Goal: Transaction & Acquisition: Register for event/course

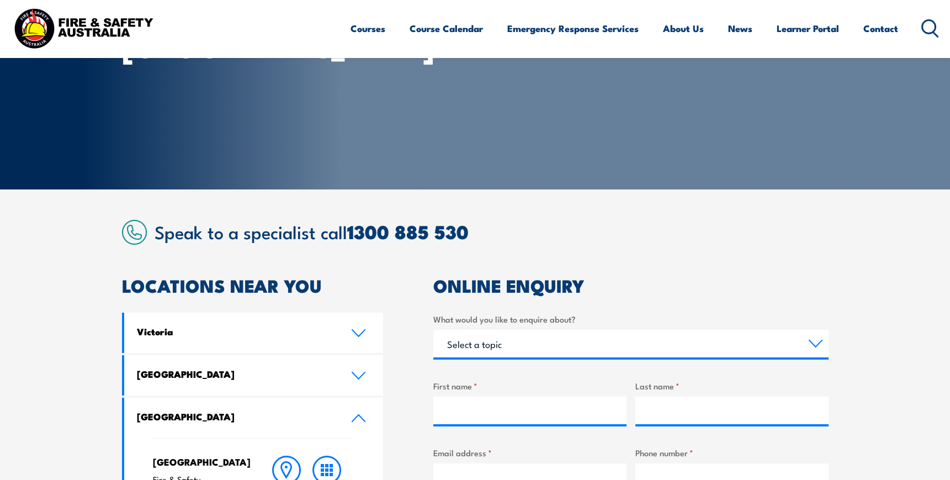
scroll to position [150, 0]
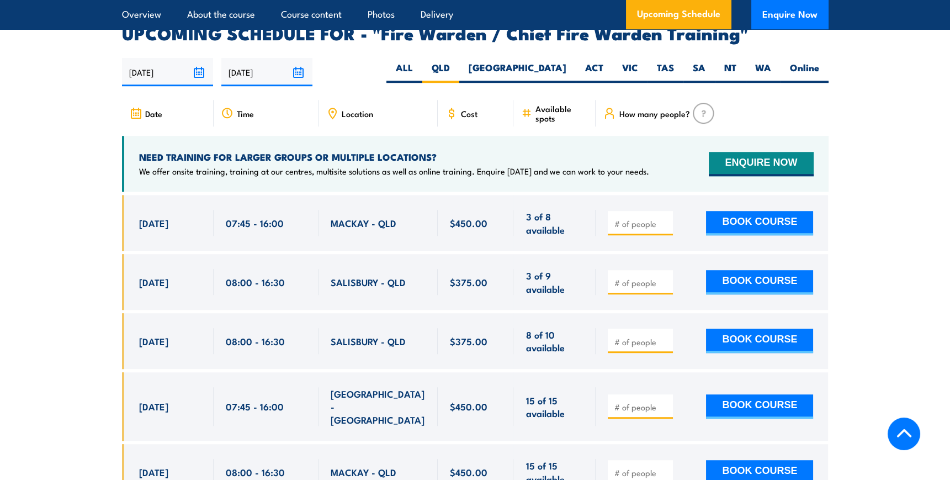
scroll to position [1958, 0]
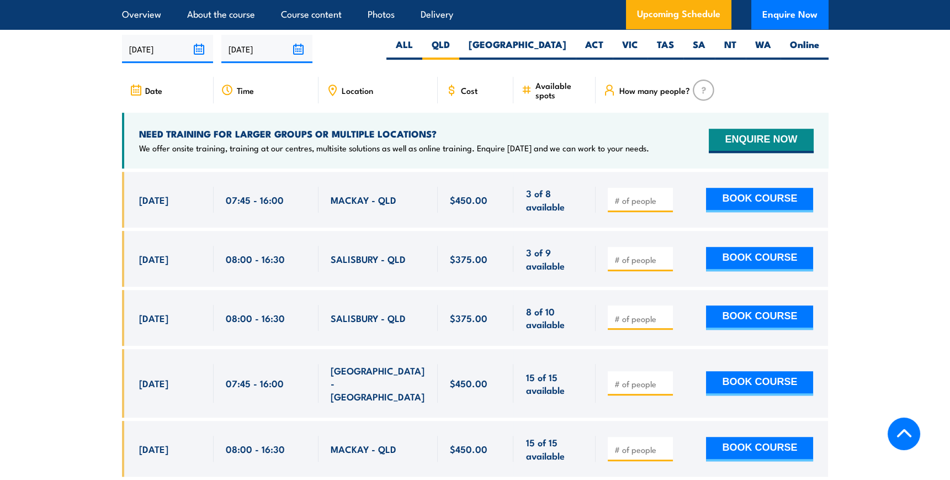
click at [628, 254] on input "number" at bounding box center [641, 259] width 55 height 11
type input "1"
click at [665, 254] on input "1" at bounding box center [641, 259] width 55 height 11
click at [738, 251] on button "BOOK COURSE" at bounding box center [759, 259] width 107 height 24
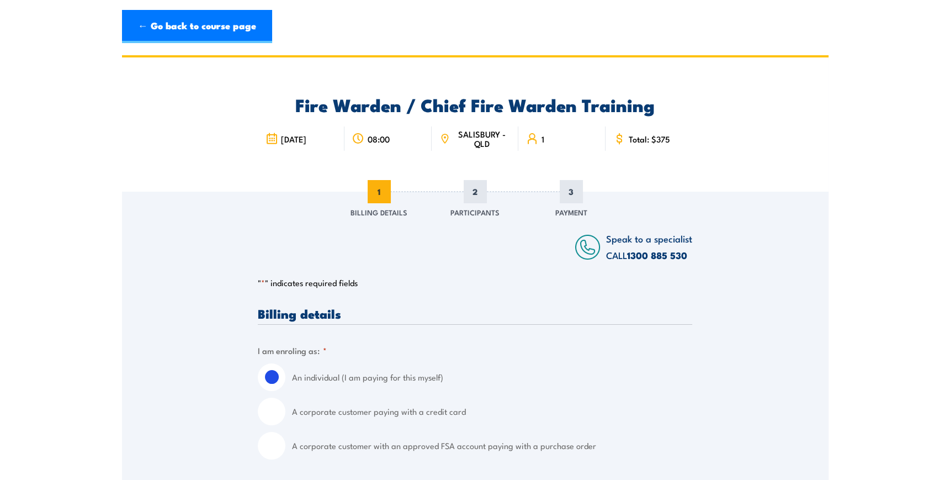
click at [273, 418] on input "A corporate customer paying with a credit card" at bounding box center [272, 412] width 28 height 28
radio input "true"
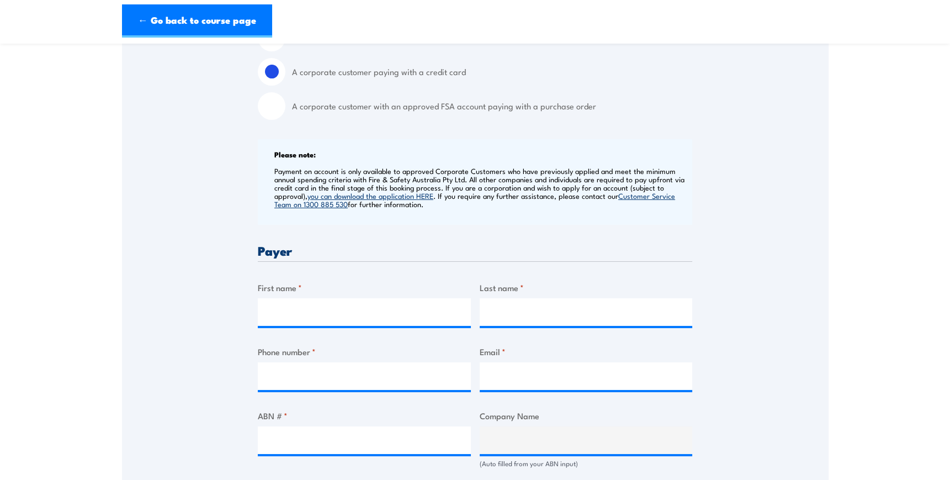
scroll to position [351, 0]
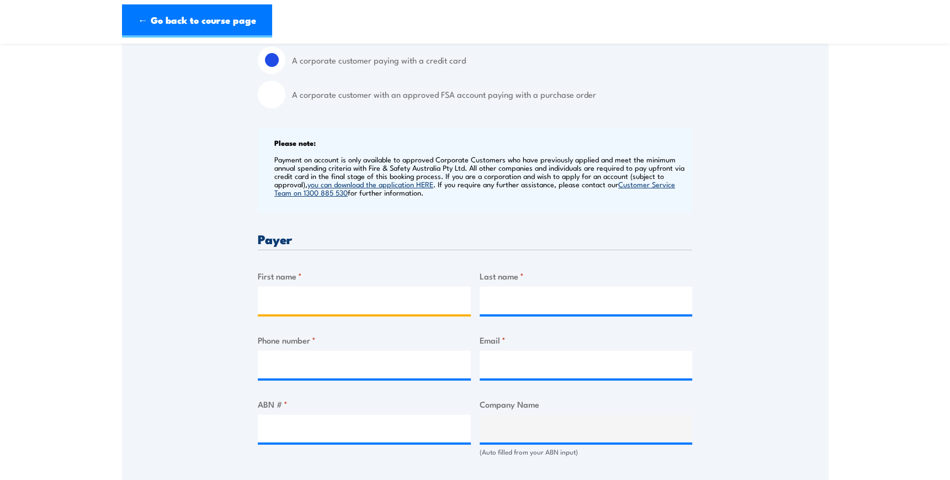
click at [327, 299] on input "First name *" at bounding box center [364, 301] width 213 height 28
type input "Kylie"
type input "Hart"
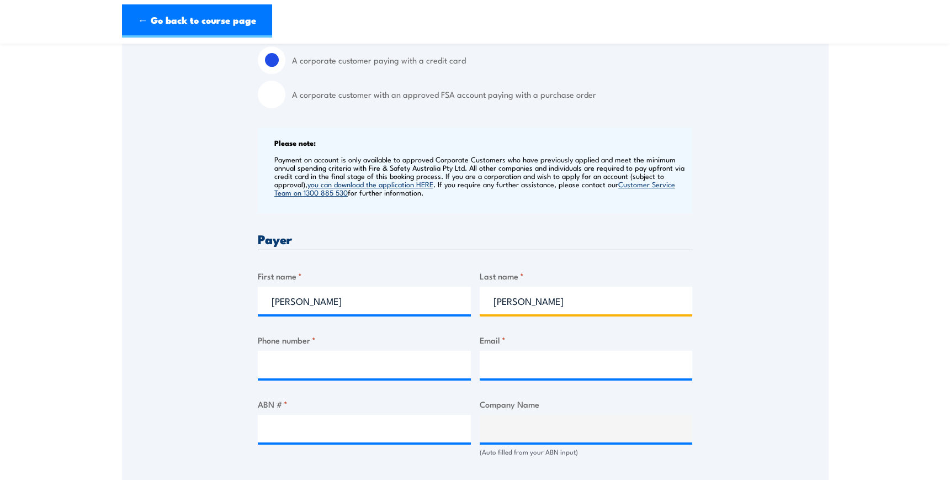
type input "0416578351"
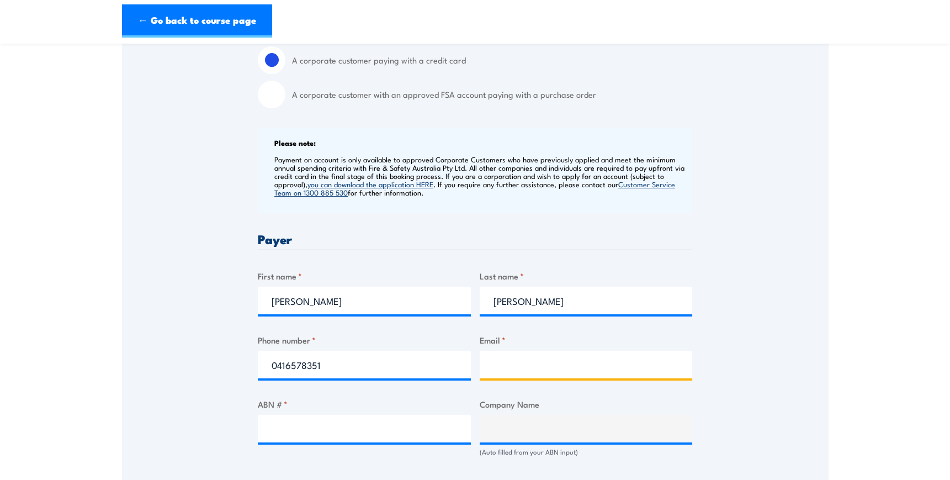
type input "kylie@tls.net.au"
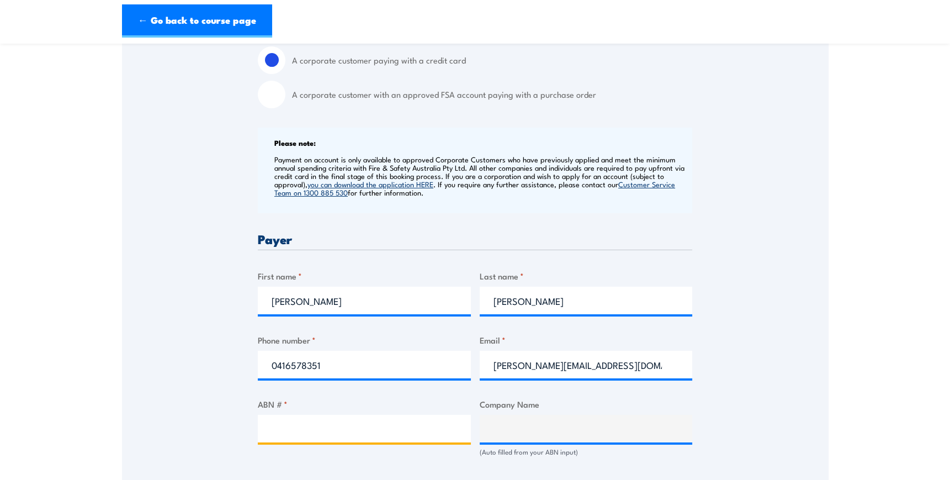
click at [326, 431] on input "ABN # *" at bounding box center [364, 429] width 213 height 28
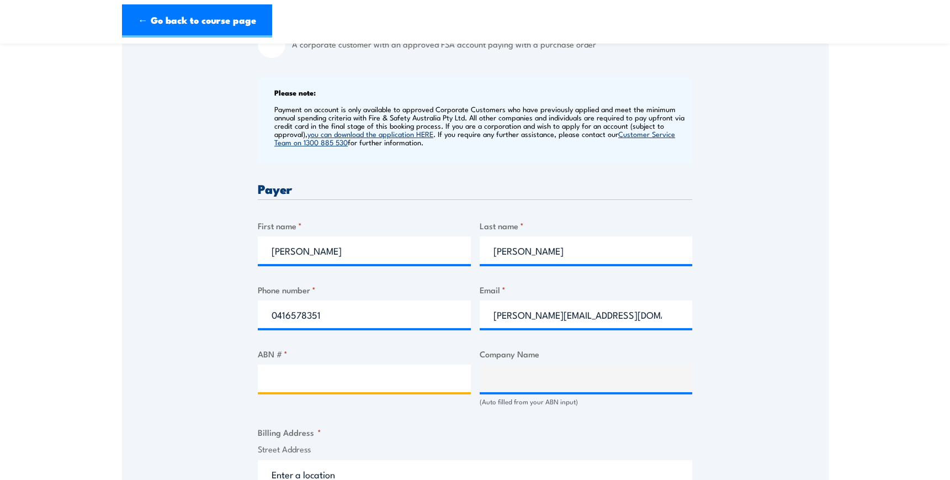
click at [307, 374] on input "ABN # *" at bounding box center [364, 379] width 213 height 28
paste input "77 508 483 076"
type input "77 508 483 076"
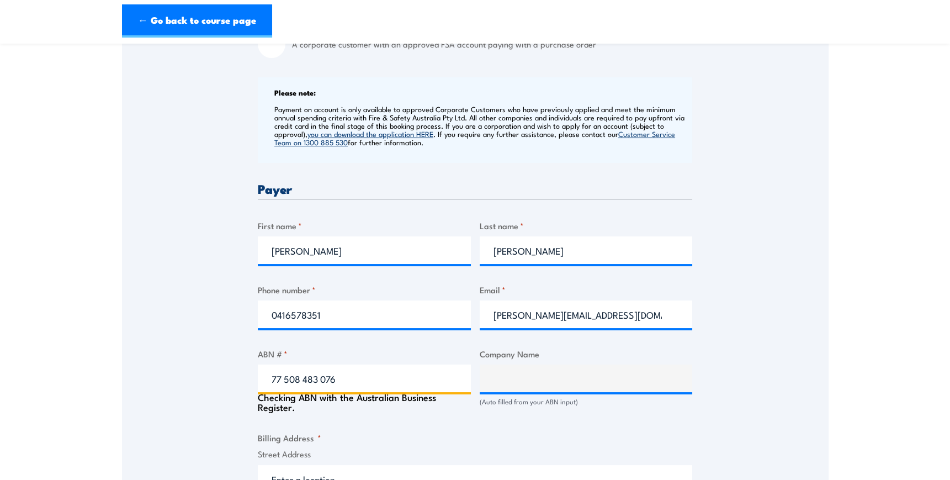
type input "THE TRUSTEE FOR TOTAL LOGISTIC SOLUTIONS UNIT TRUST"
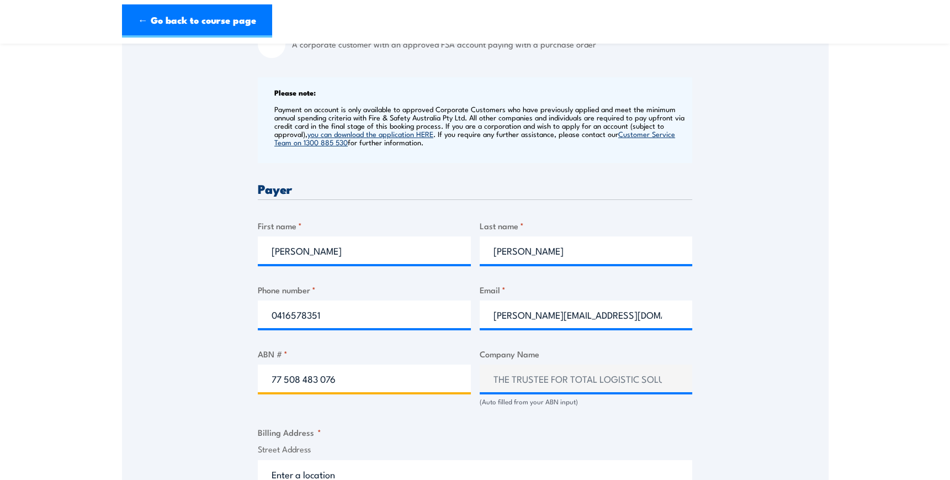
type input "77 508 483 076"
click at [318, 406] on div "ABN # * 77 508 483 076 Checking ABN with the Australian Business Register." at bounding box center [364, 379] width 213 height 65
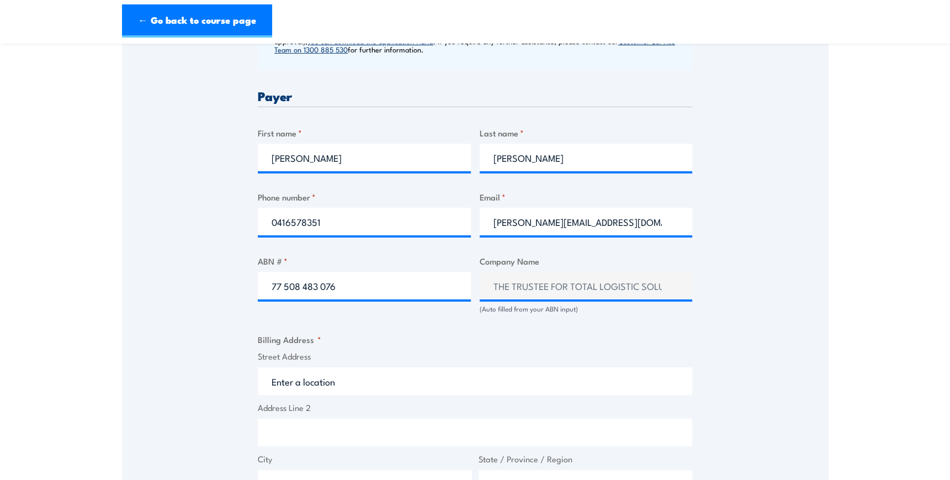
scroll to position [502, 0]
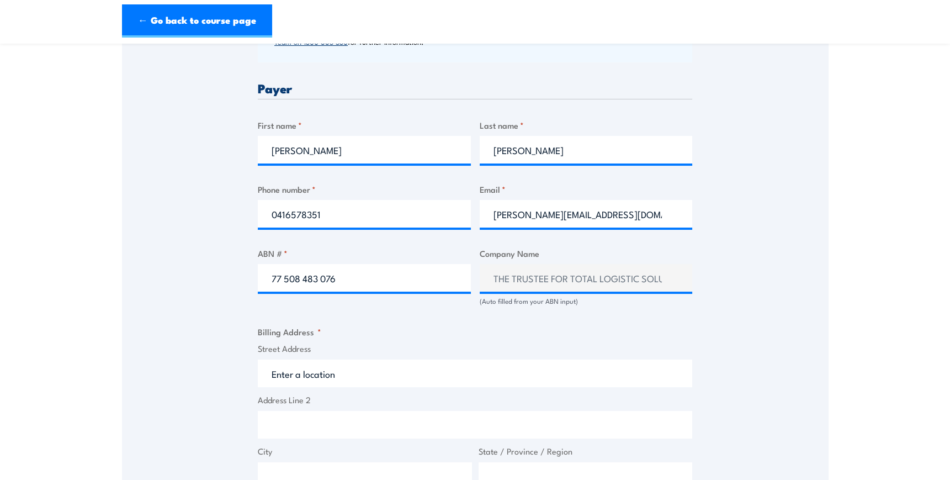
click at [325, 376] on input "Street Address" at bounding box center [475, 374] width 435 height 28
click at [371, 376] on input "Street Address" at bounding box center [475, 374] width 435 height 28
paste input "15-17 Sunline Dr"
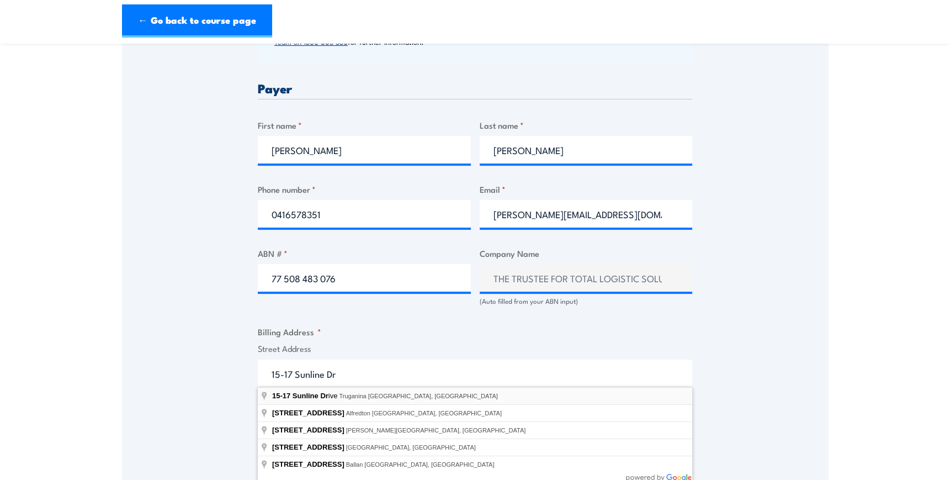
type input "15-17 Sunline Drive, Truganina VIC, Australia"
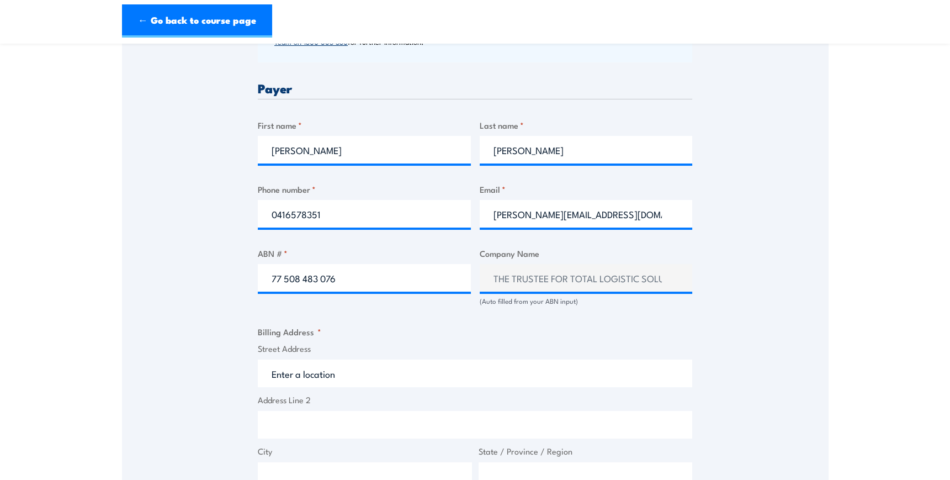
type input "15 Sunline Dr"
type input "Truganina"
type input "Victoria"
type input "3029"
select select "Australia"
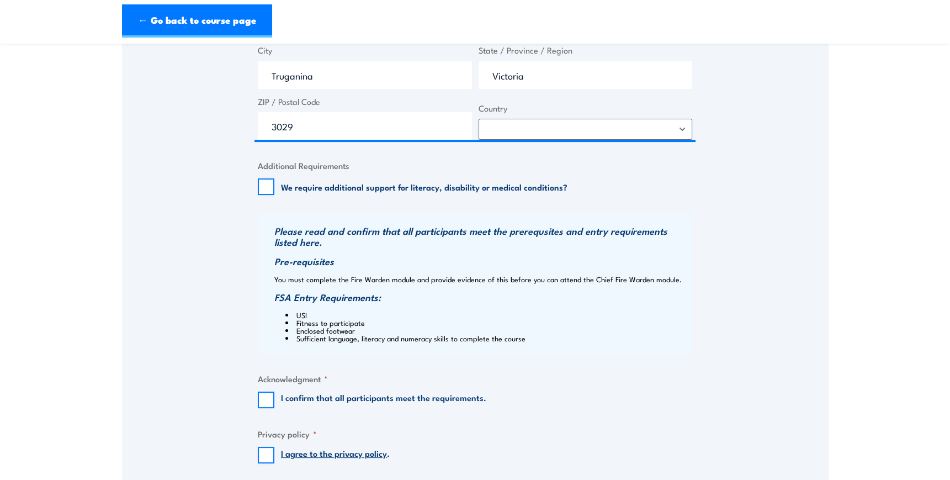
scroll to position [904, 0]
click at [267, 398] on input "I confirm that all participants meet the requirements." at bounding box center [266, 399] width 17 height 17
checkbox input "true"
click at [270, 456] on input "I agree to the privacy policy ." at bounding box center [266, 454] width 17 height 17
checkbox input "true"
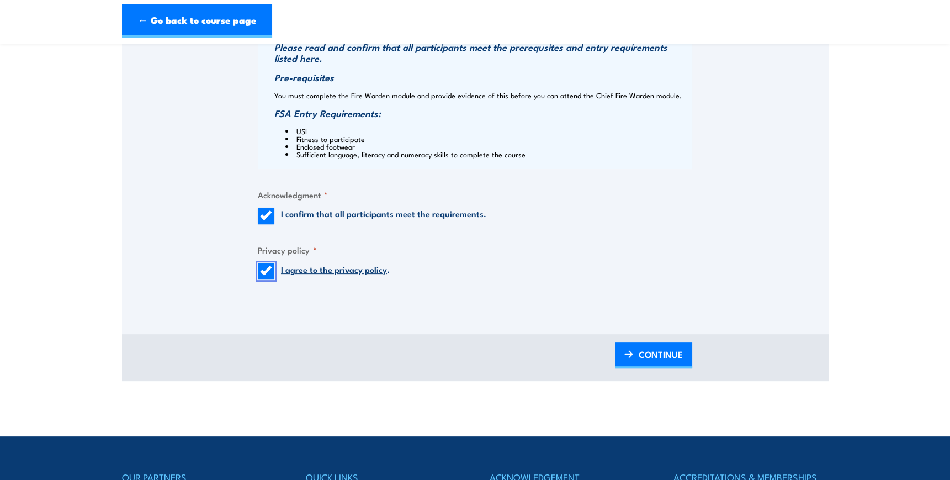
scroll to position [1105, 0]
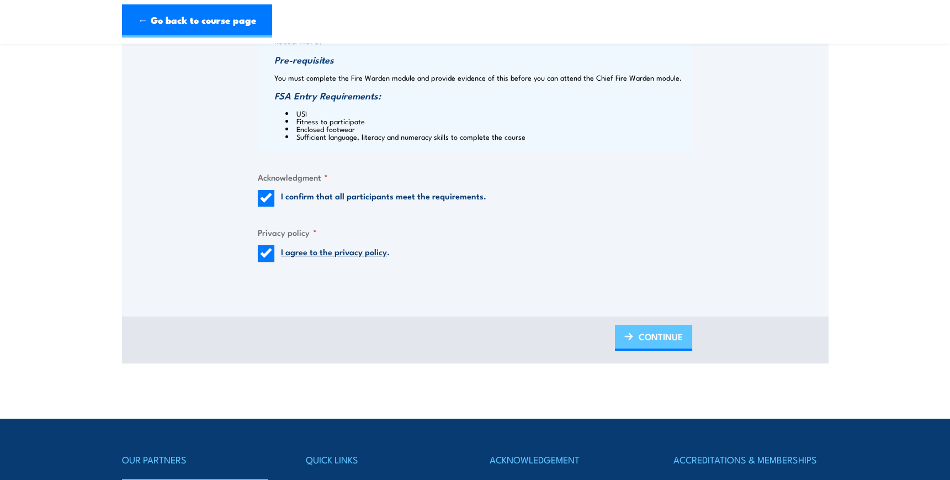
click at [656, 329] on span "CONTINUE" at bounding box center [661, 336] width 44 height 29
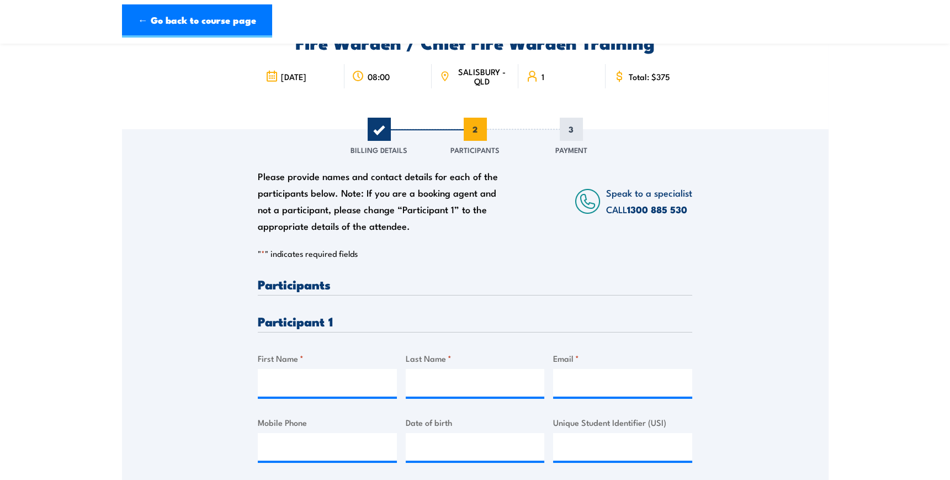
scroll to position [100, 0]
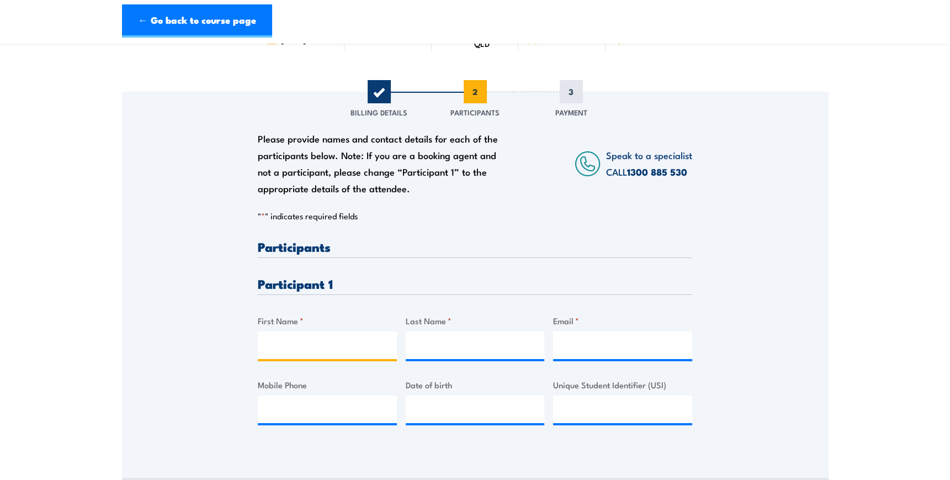
click at [300, 342] on input "First Name *" at bounding box center [327, 345] width 139 height 28
type input "Kayla"
type input "Hudson"
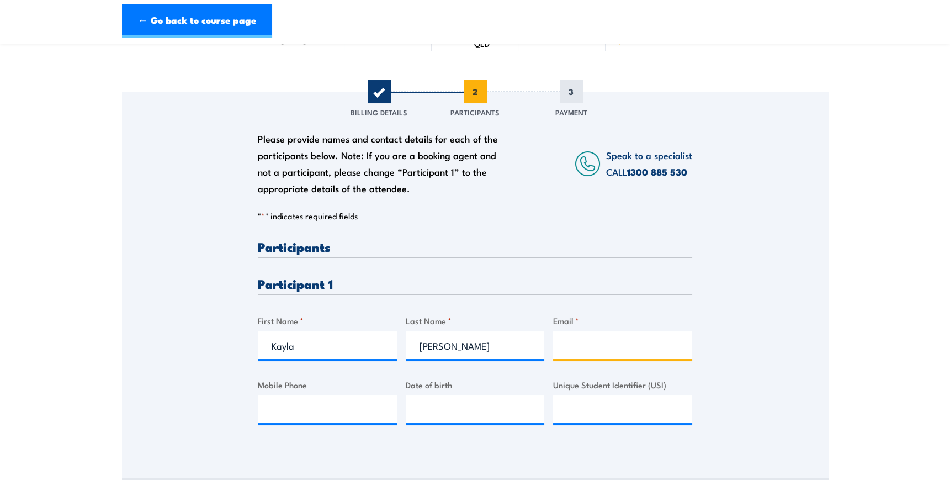
click at [568, 337] on input "Email *" at bounding box center [622, 345] width 139 height 28
paste input "kayla.hudson@y7mail.com"
type input "kayla.hudson@y7mail.com"
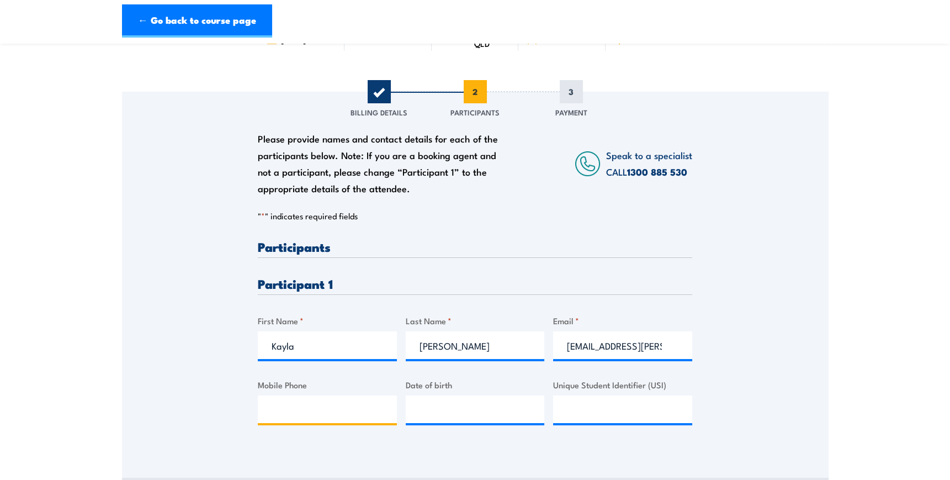
click at [311, 409] on input "Mobile Phone" at bounding box center [327, 409] width 139 height 28
click at [296, 399] on input "Mobile Phone" at bounding box center [327, 409] width 139 height 28
paste input "0427 271 651"
type input "0427 271 651"
click at [427, 410] on input "__/__/____" at bounding box center [475, 409] width 139 height 28
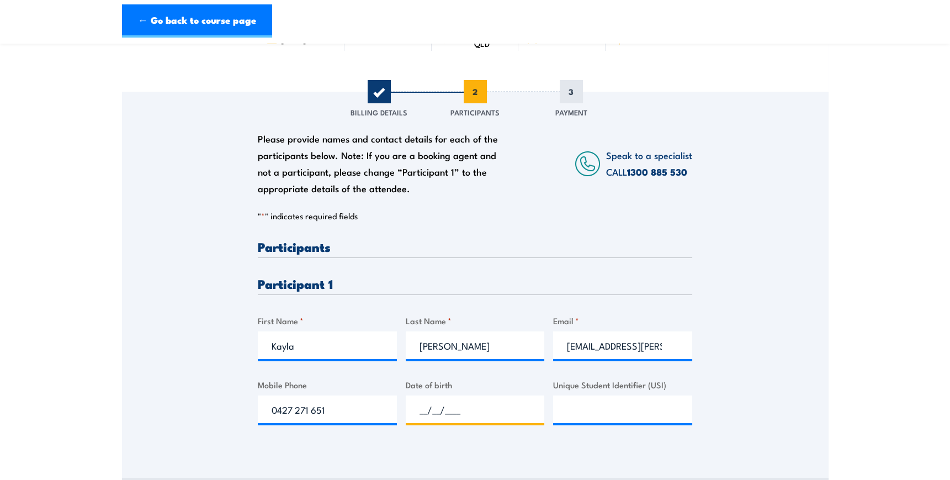
drag, startPoint x: 462, startPoint y: 408, endPoint x: 402, endPoint y: 420, distance: 60.8
click at [402, 420] on div "Please provide names and contact details for each of the participants below. No…" at bounding box center [475, 341] width 435 height 202
paste input "40/11/988"
click at [446, 411] on input "40/11/988_" at bounding box center [475, 409] width 139 height 28
drag, startPoint x: 427, startPoint y: 410, endPoint x: 418, endPoint y: 417, distance: 11.9
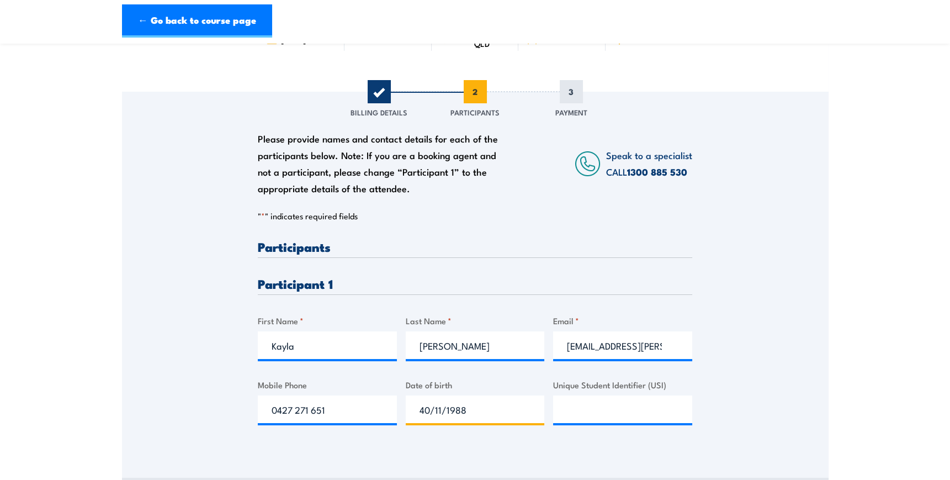
click at [418, 417] on input "40/11/1988" at bounding box center [475, 409] width 139 height 28
drag, startPoint x: 431, startPoint y: 411, endPoint x: 438, endPoint y: 406, distance: 8.7
click at [438, 406] on input "41/19/88__" at bounding box center [475, 409] width 139 height 28
click at [446, 409] on input "41/01/88__" at bounding box center [475, 409] width 139 height 28
drag, startPoint x: 491, startPoint y: 404, endPoint x: 403, endPoint y: 425, distance: 90.3
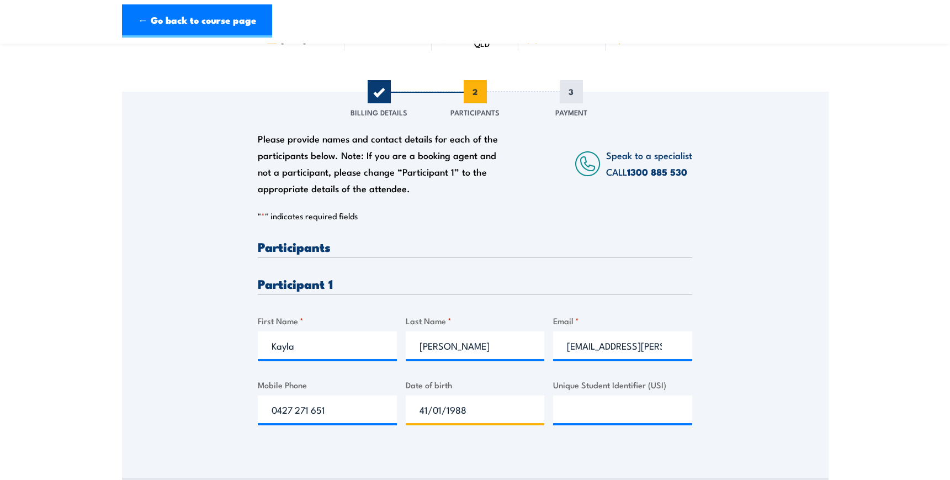
click at [403, 425] on div "Please provide names and contact details for each of the participants below. No…" at bounding box center [475, 341] width 435 height 202
type input "04/01/1998"
click at [613, 416] on input "Unique Student Identifier (USI)" at bounding box center [622, 409] width 139 height 28
paste input "6SJEKRNDWE"
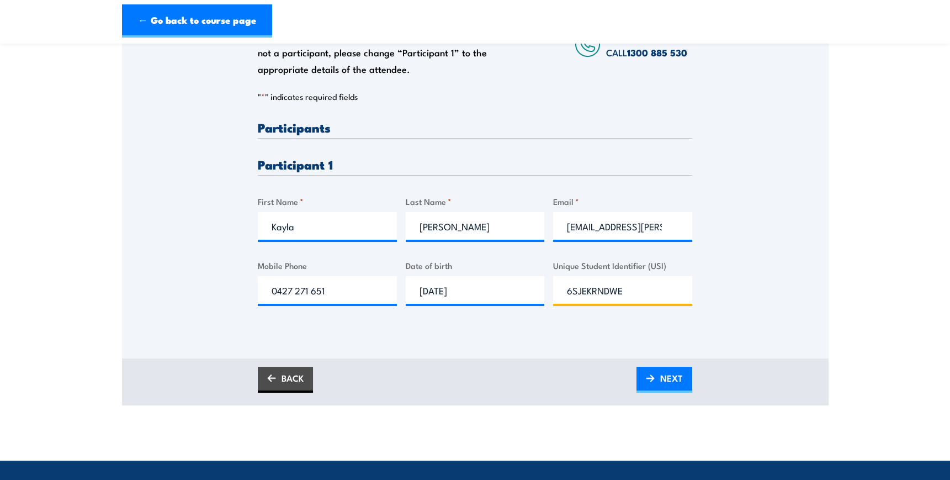
scroll to position [251, 0]
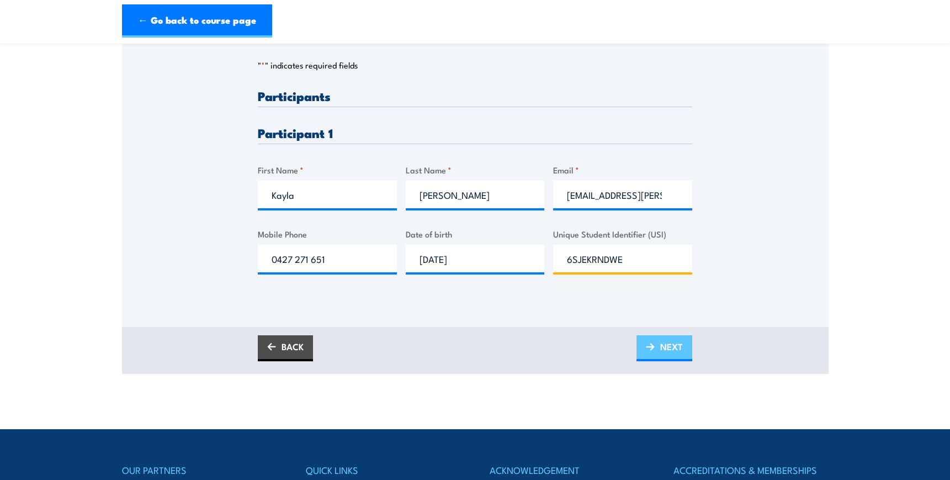
type input "6SJEKRNDWE"
click at [649, 353] on link "NEXT" at bounding box center [665, 348] width 56 height 26
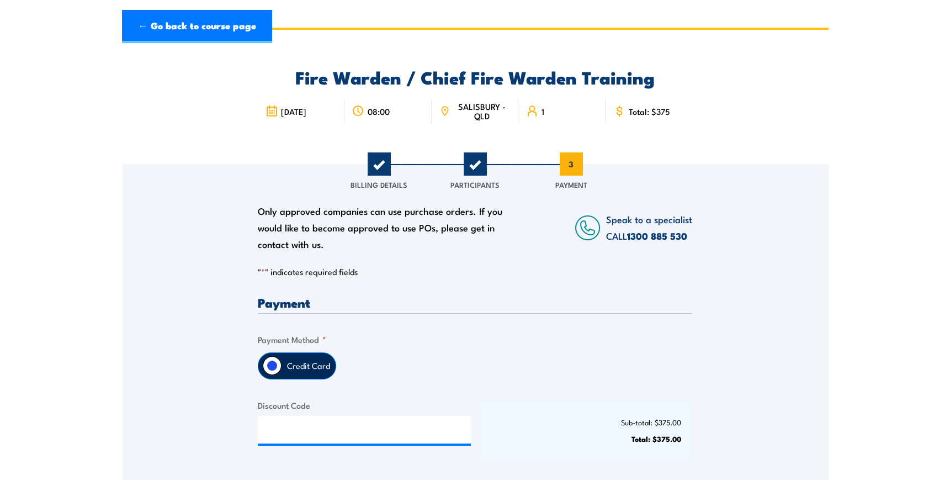
scroll to position [0, 0]
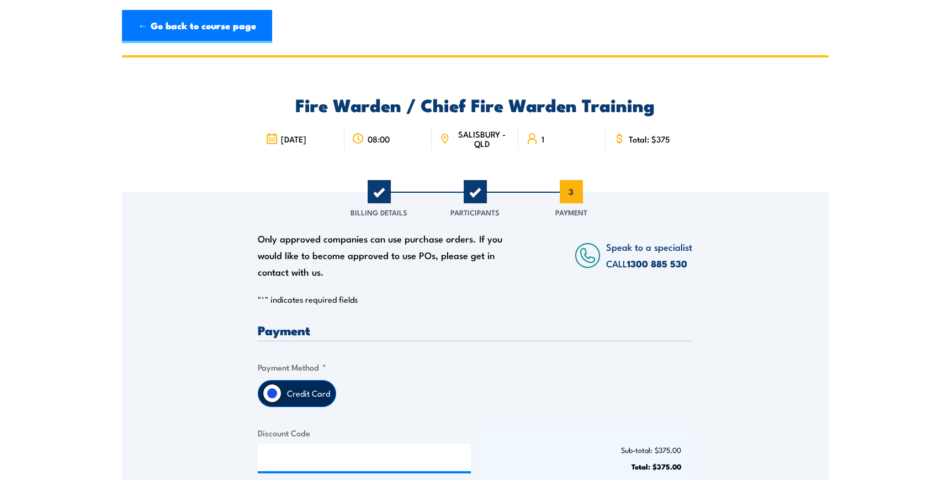
click at [307, 398] on label "Credit Card" at bounding box center [309, 394] width 54 height 26
click at [282, 398] on input "Credit Card" at bounding box center [272, 393] width 19 height 19
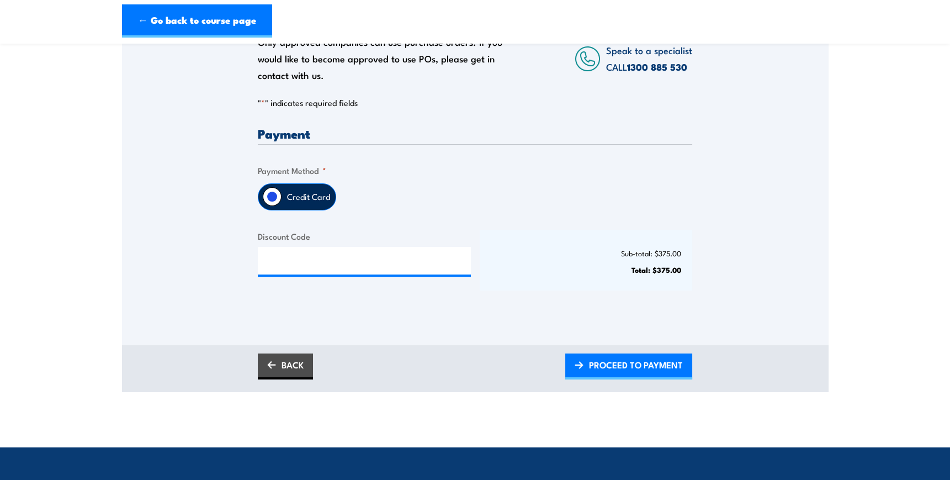
scroll to position [200, 0]
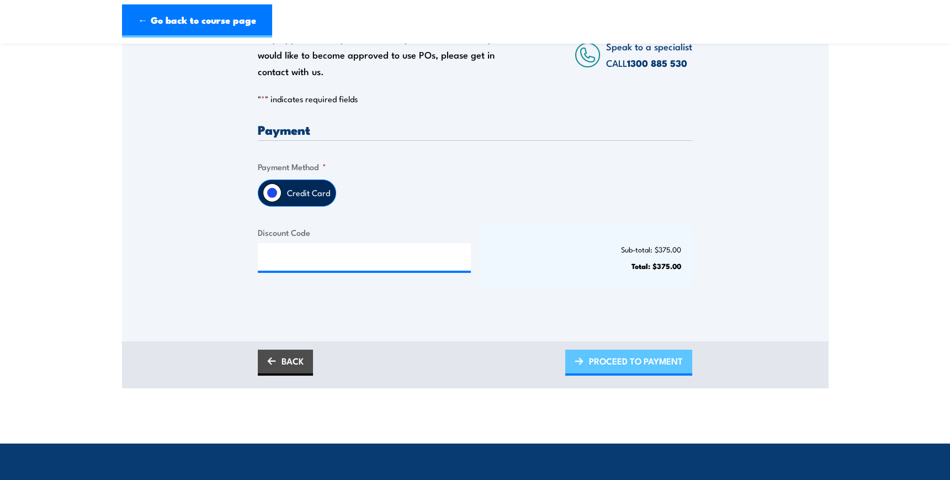
click at [603, 360] on span "PROCEED TO PAYMENT" at bounding box center [636, 360] width 94 height 29
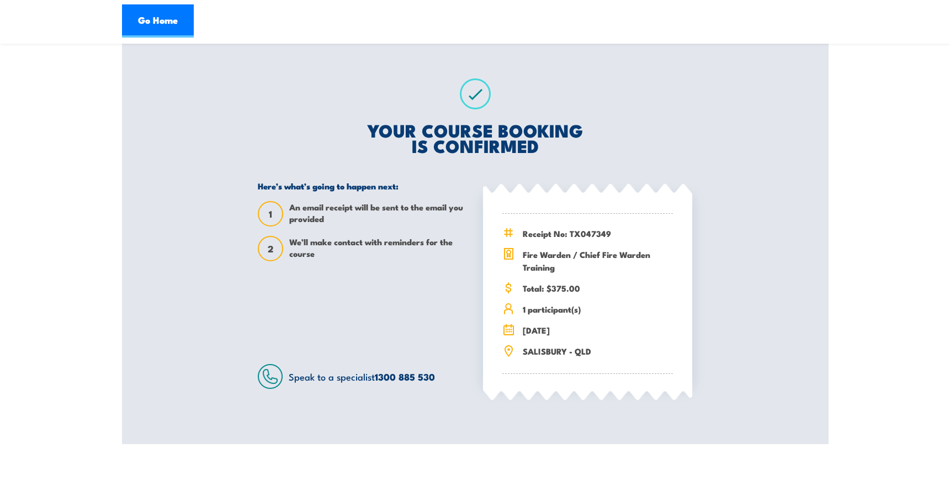
scroll to position [150, 0]
